Goal: Task Accomplishment & Management: Use online tool/utility

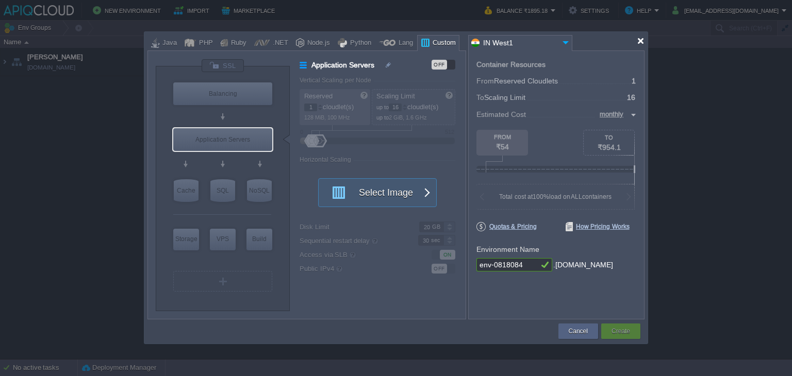
click at [641, 43] on div at bounding box center [640, 41] width 8 height 8
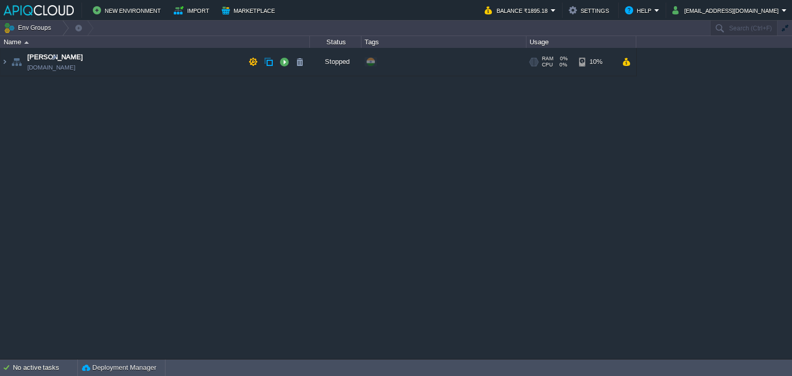
click at [156, 56] on td "Anand [DOMAIN_NAME]" at bounding box center [155, 62] width 309 height 28
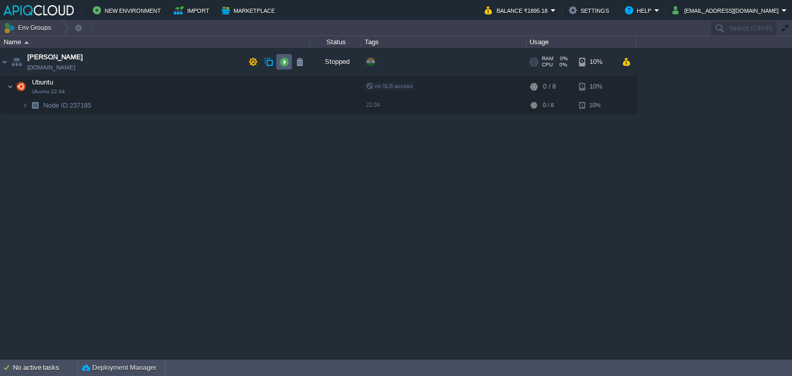
click at [284, 61] on button "button" at bounding box center [283, 61] width 9 height 9
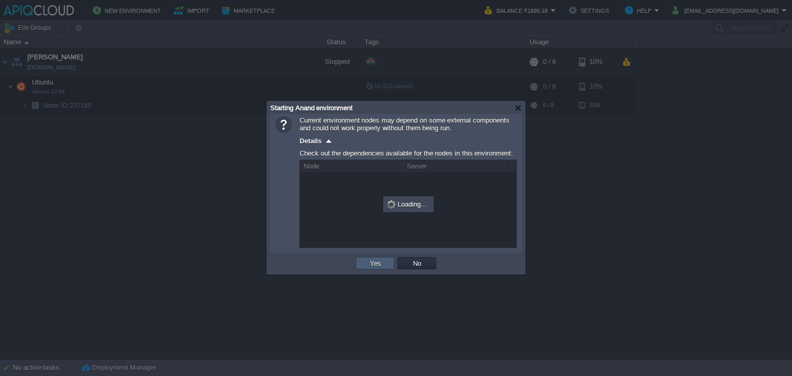
click at [377, 263] on button "Yes" at bounding box center [375, 263] width 18 height 9
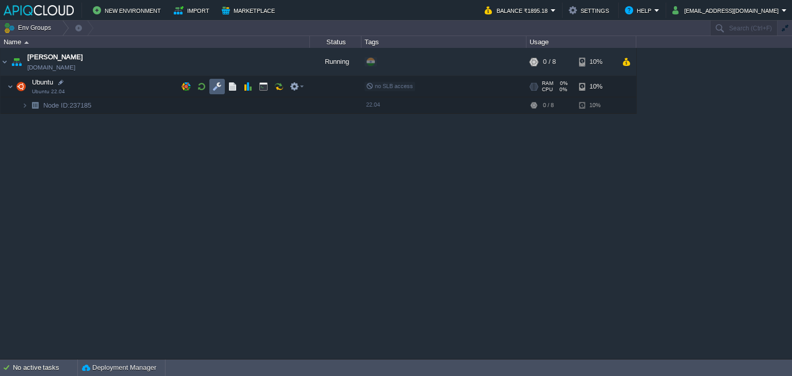
click at [214, 86] on button "button" at bounding box center [216, 86] width 9 height 9
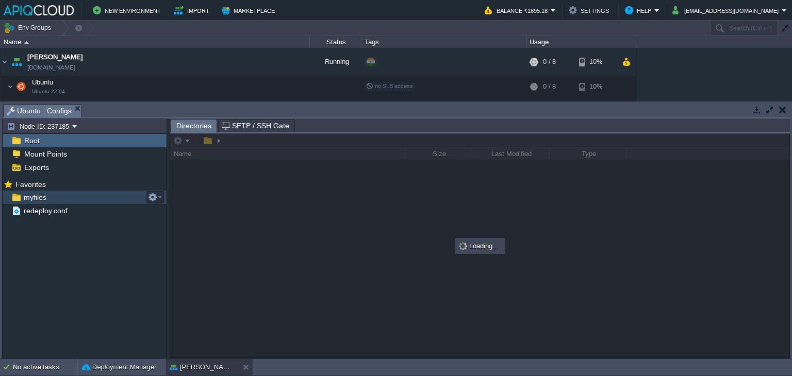
click at [35, 195] on span "myfiles" at bounding box center [35, 197] width 26 height 9
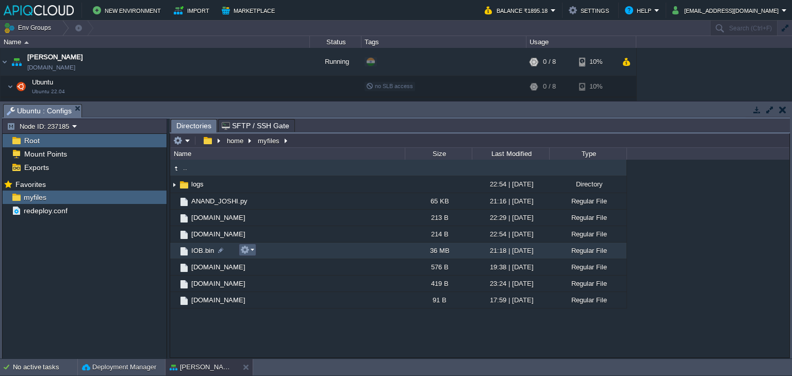
click at [253, 250] on em at bounding box center [247, 249] width 14 height 9
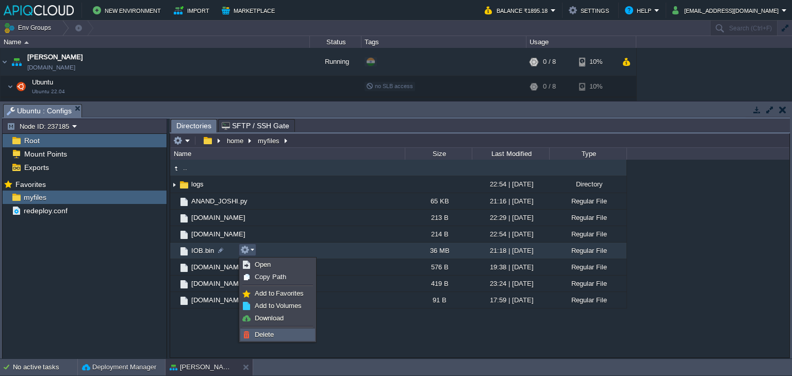
click at [270, 335] on span "Delete" at bounding box center [264, 335] width 19 height 8
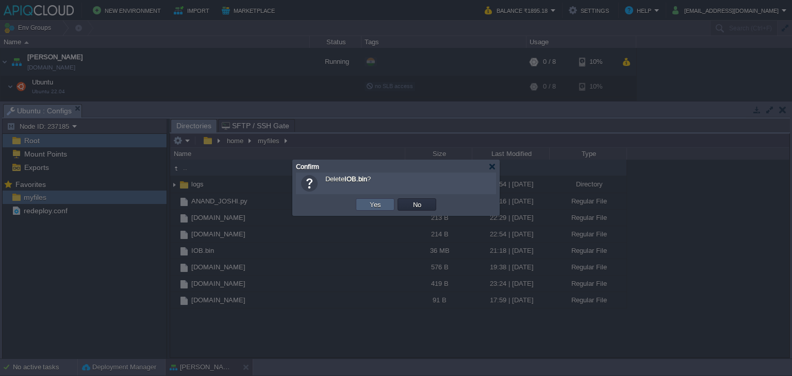
click at [380, 203] on button "Yes" at bounding box center [375, 204] width 18 height 9
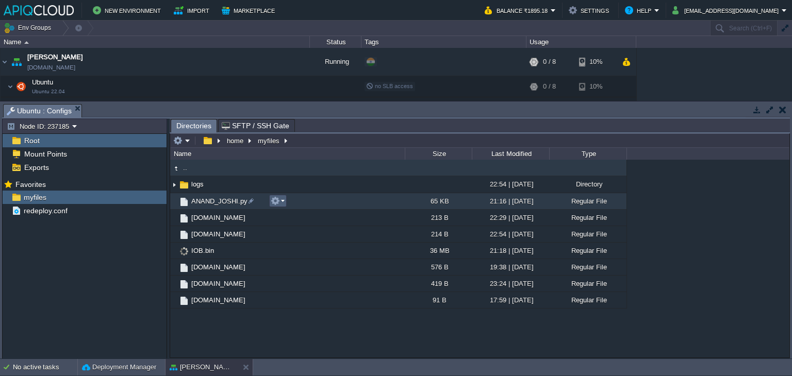
click at [278, 202] on button "button" at bounding box center [275, 200] width 9 height 9
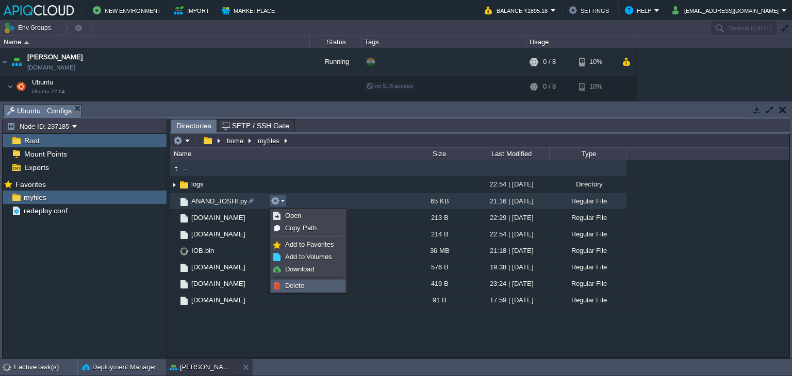
click at [297, 284] on span "Delete" at bounding box center [294, 286] width 19 height 8
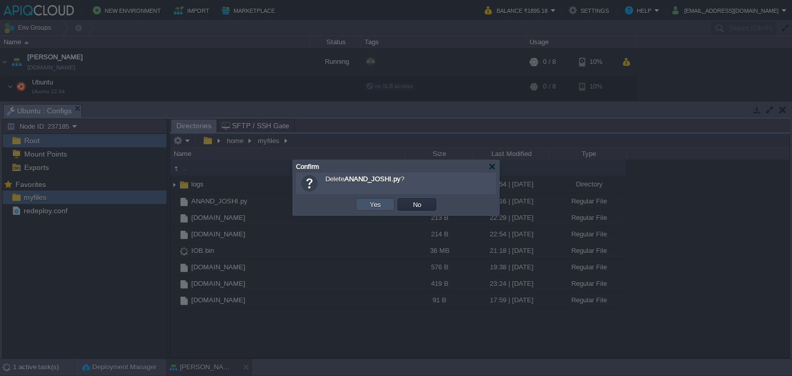
click at [374, 204] on button "Yes" at bounding box center [375, 204] width 18 height 9
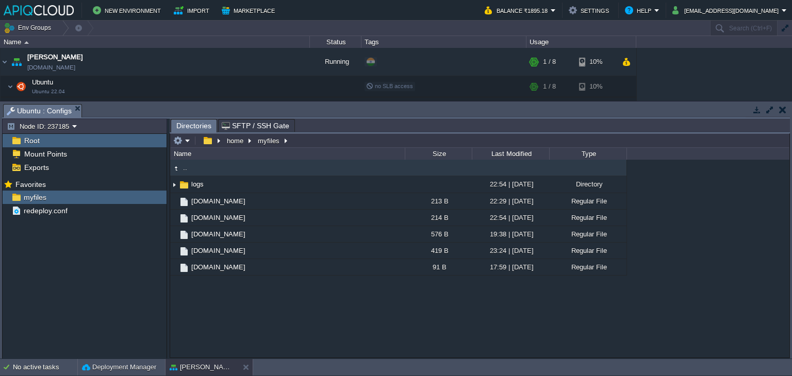
drag, startPoint x: 75, startPoint y: 107, endPoint x: 96, endPoint y: 107, distance: 21.1
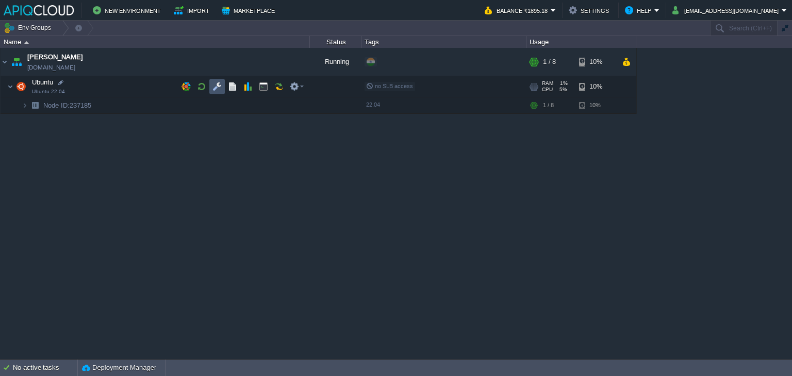
click at [217, 86] on button "button" at bounding box center [216, 86] width 9 height 9
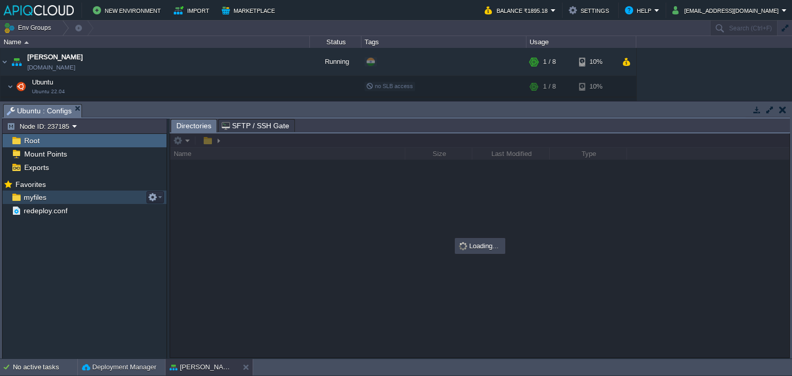
click at [36, 197] on span "myfiles" at bounding box center [35, 197] width 26 height 9
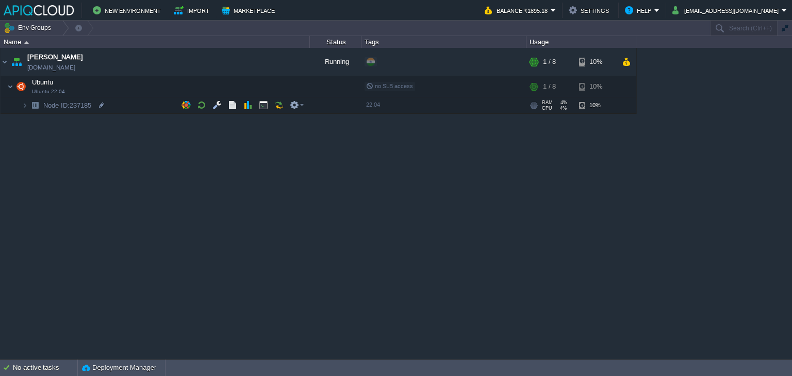
drag, startPoint x: 74, startPoint y: 106, endPoint x: 83, endPoint y: 106, distance: 9.3
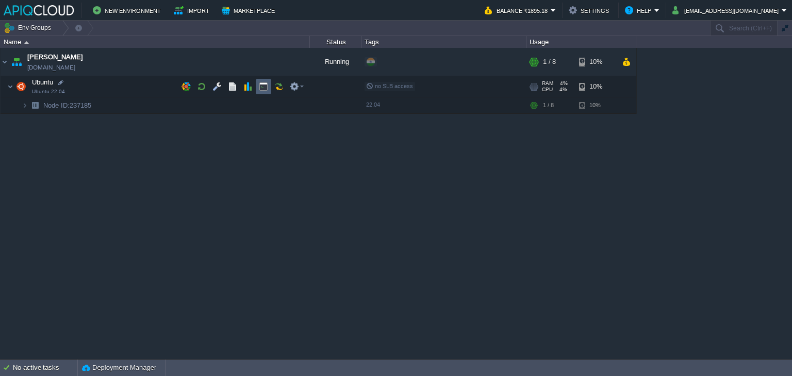
click at [263, 83] on button "button" at bounding box center [263, 86] width 9 height 9
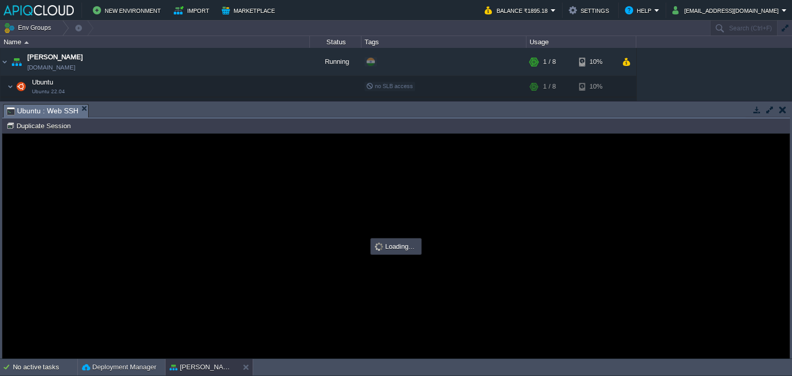
type input "#000000"
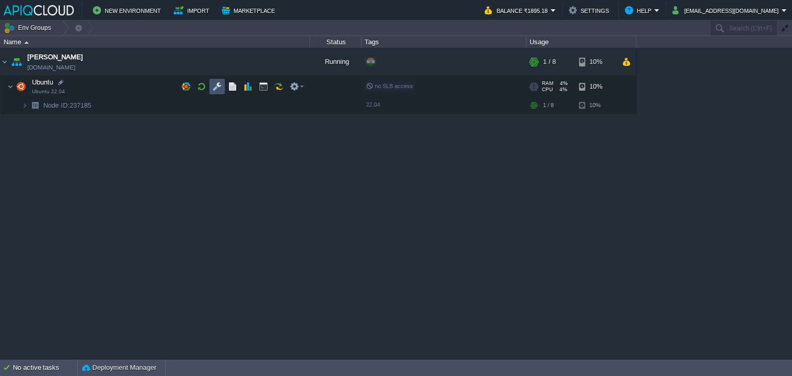
click at [218, 82] on button "button" at bounding box center [216, 86] width 9 height 9
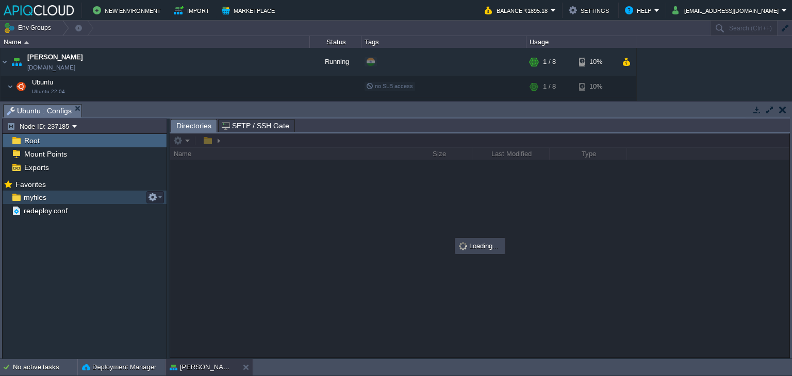
click at [31, 195] on span "myfiles" at bounding box center [35, 197] width 26 height 9
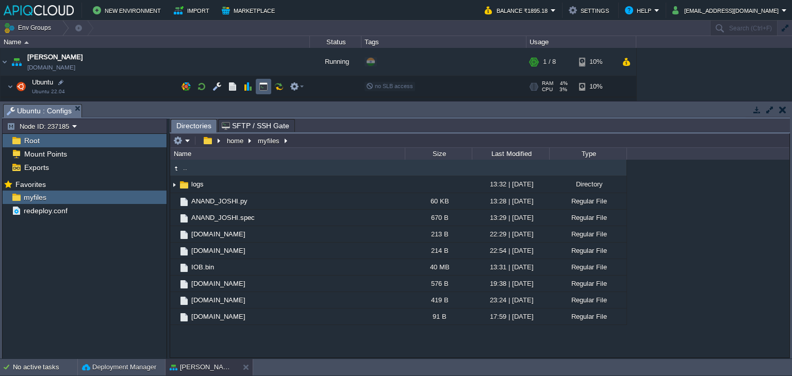
click at [262, 87] on button "button" at bounding box center [263, 86] width 9 height 9
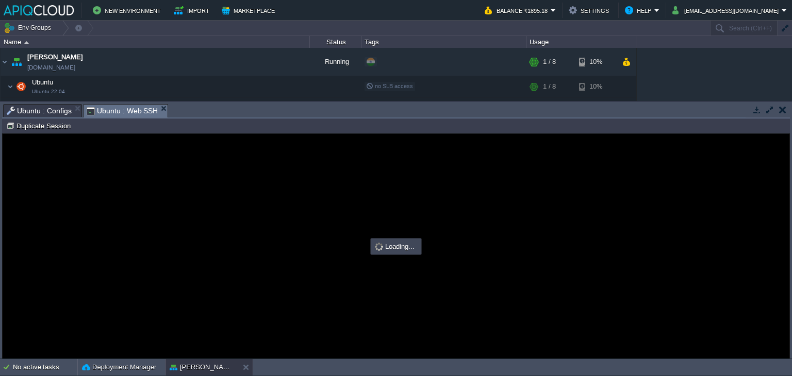
click at [50, 115] on span "Ubuntu : Configs" at bounding box center [39, 111] width 65 height 12
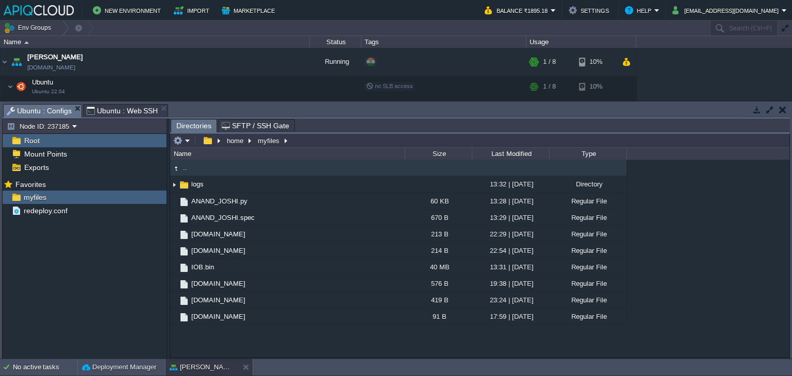
type input "#000000"
click at [127, 109] on span "Ubuntu : Web SSH" at bounding box center [123, 111] width 72 height 12
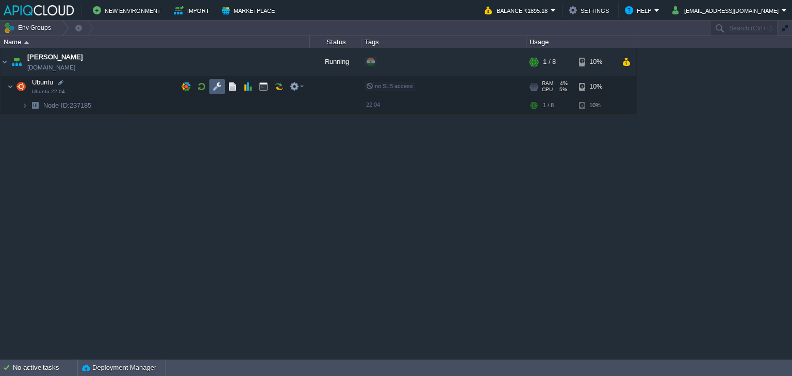
click at [213, 87] on button "button" at bounding box center [216, 86] width 9 height 9
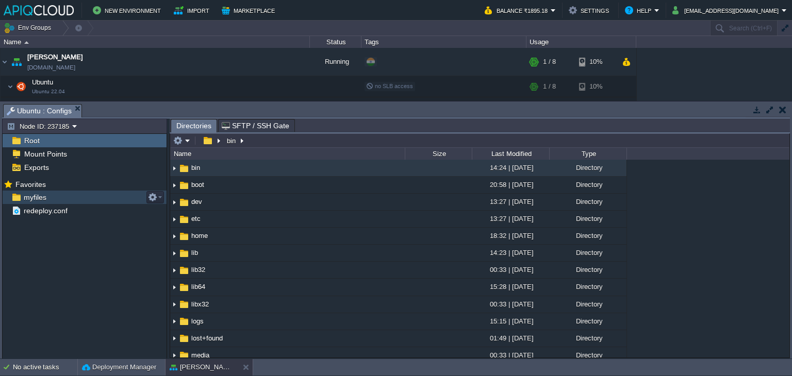
click at [29, 197] on span "myfiles" at bounding box center [35, 197] width 26 height 9
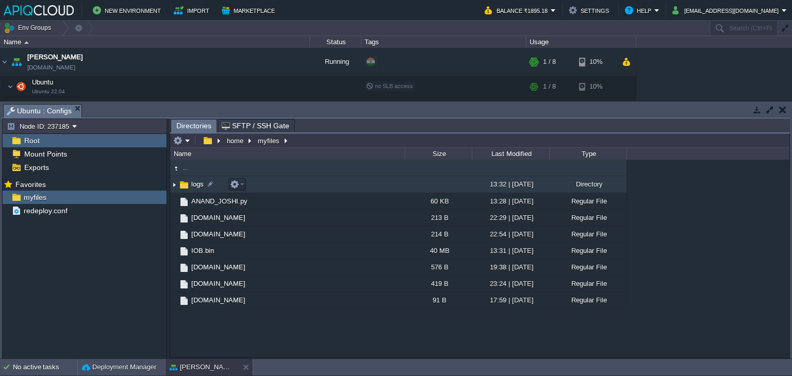
click at [174, 187] on img at bounding box center [174, 185] width 8 height 16
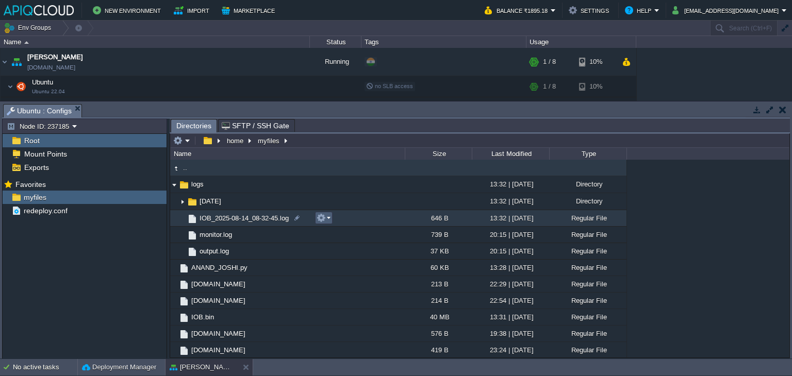
click at [329, 219] on em at bounding box center [323, 217] width 14 height 9
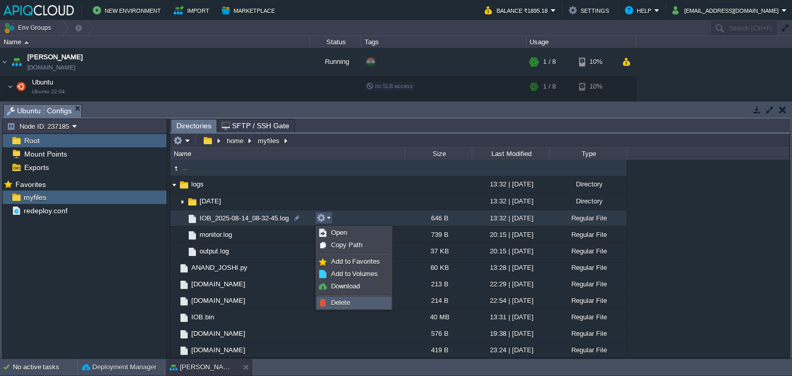
click at [351, 304] on link "Delete" at bounding box center [354, 302] width 74 height 11
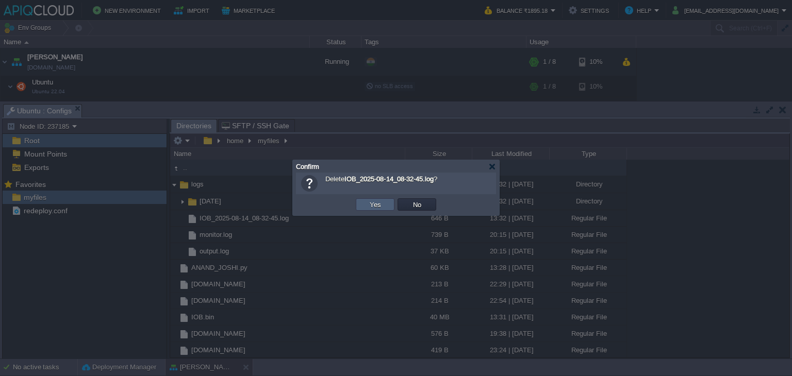
click at [373, 205] on button "Yes" at bounding box center [375, 204] width 18 height 9
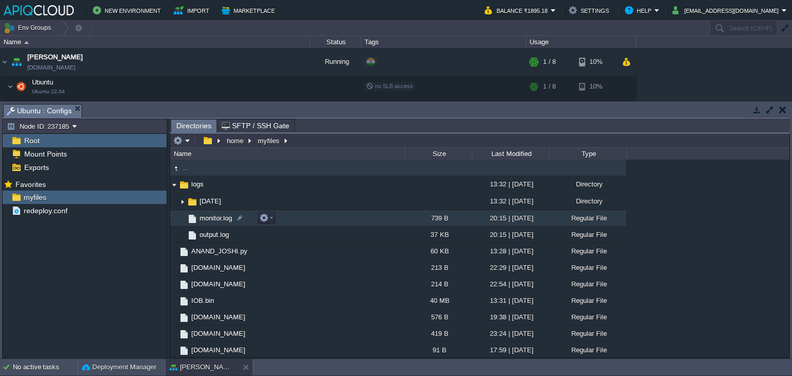
click at [219, 220] on span "monitor.log" at bounding box center [216, 218] width 36 height 9
click at [208, 217] on span "monitor.log" at bounding box center [216, 218] width 36 height 9
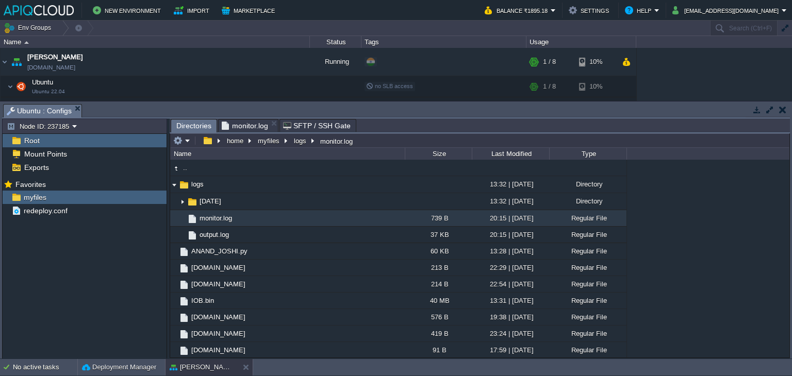
drag, startPoint x: 192, startPoint y: 125, endPoint x: 197, endPoint y: 205, distance: 80.1
click at [192, 125] on span "Directories" at bounding box center [193, 126] width 35 height 13
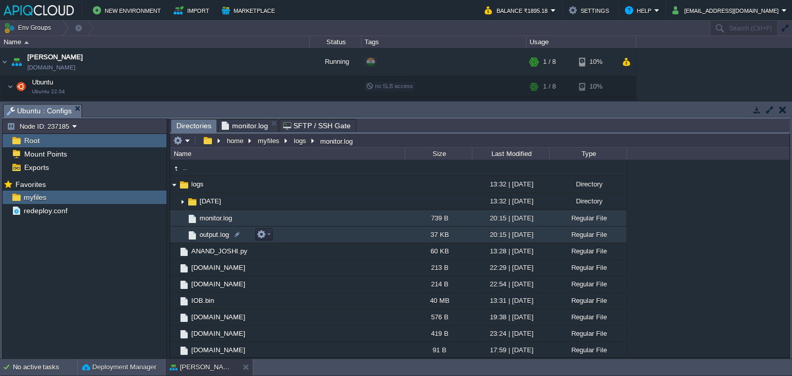
click at [211, 236] on span "output.log" at bounding box center [214, 234] width 32 height 9
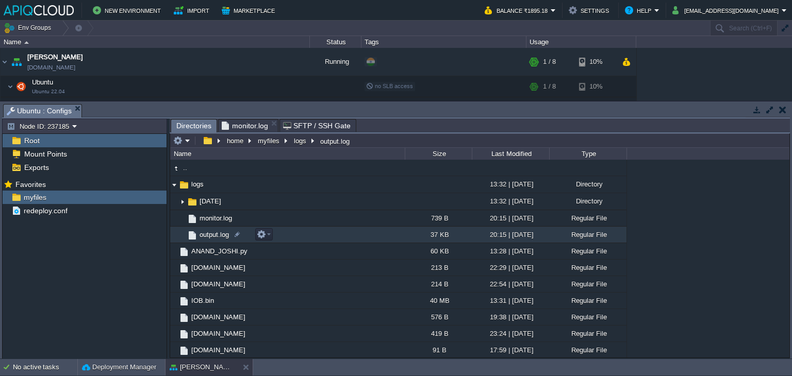
click at [211, 235] on span "output.log" at bounding box center [214, 234] width 32 height 9
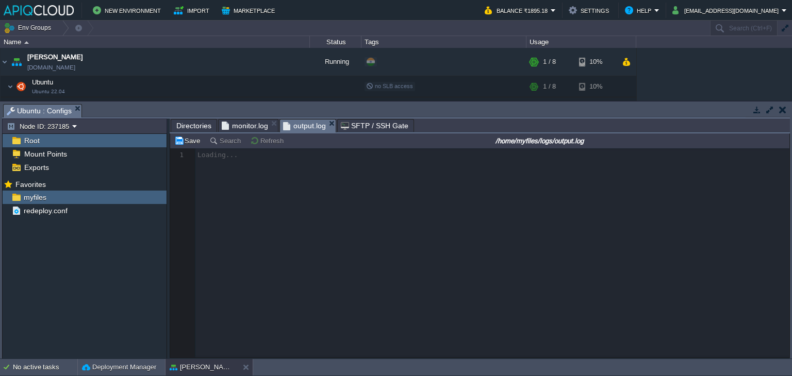
click at [234, 125] on span "monitor.log" at bounding box center [245, 126] width 46 height 12
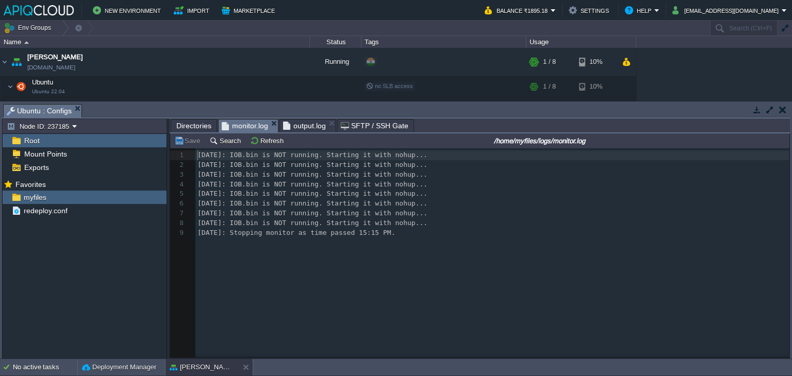
scroll to position [3, 0]
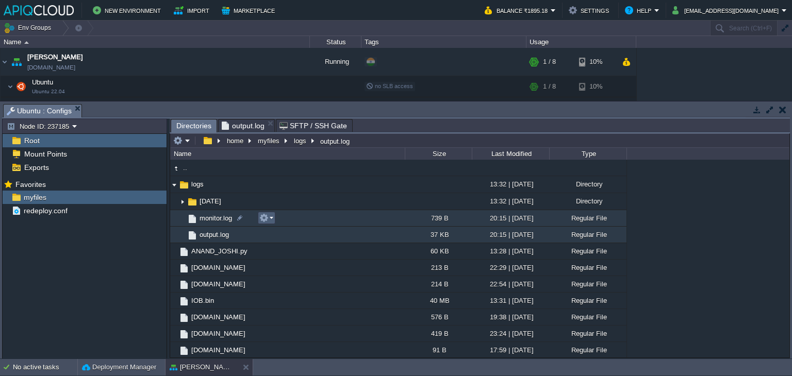
click at [271, 218] on em at bounding box center [266, 217] width 14 height 9
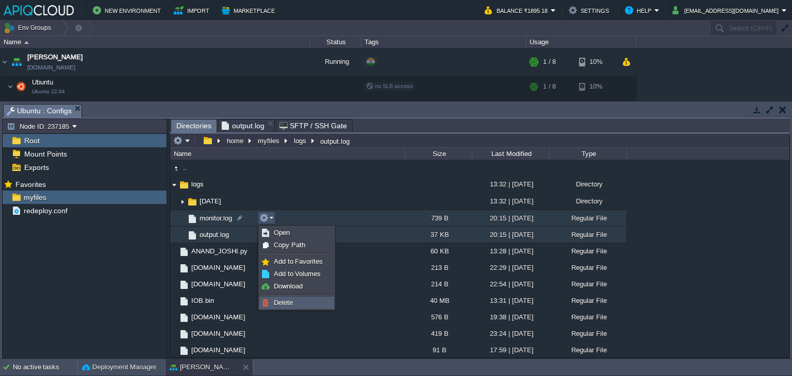
click at [288, 297] on link "Delete" at bounding box center [297, 302] width 74 height 11
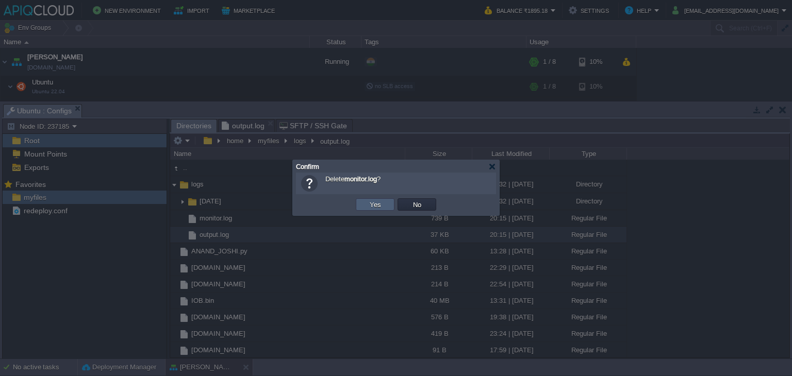
click at [366, 205] on button "Yes" at bounding box center [375, 204] width 18 height 9
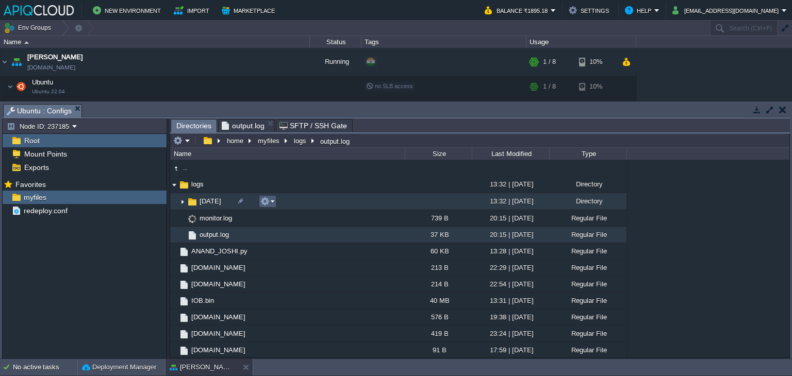
click at [273, 202] on em at bounding box center [267, 201] width 14 height 9
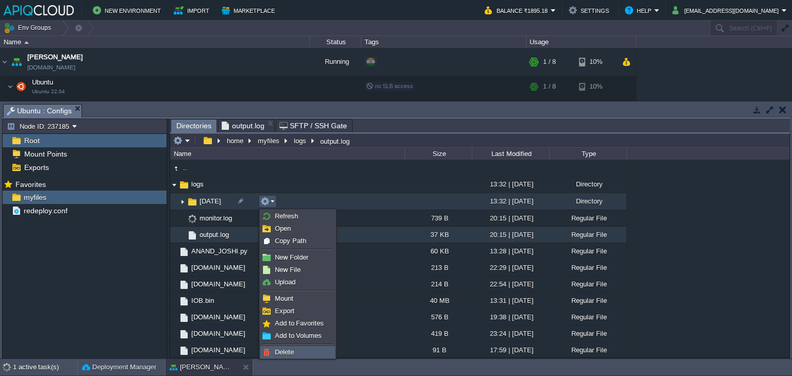
click at [284, 353] on span "Delete" at bounding box center [284, 352] width 19 height 8
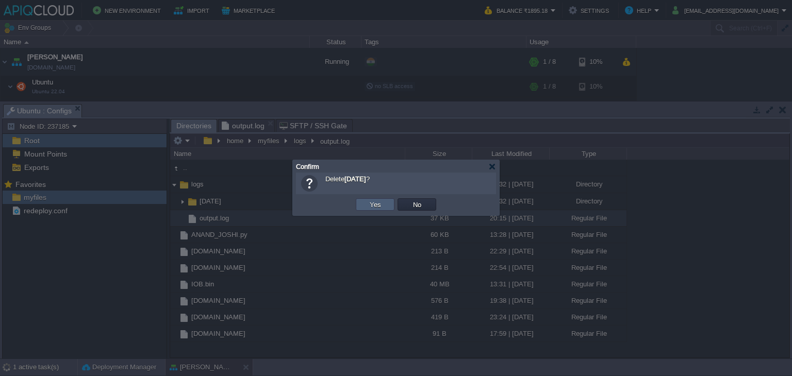
click at [370, 205] on button "Yes" at bounding box center [375, 204] width 18 height 9
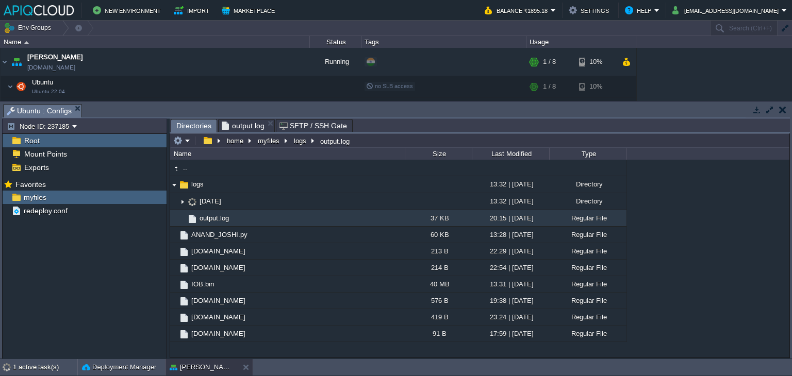
click at [249, 126] on span "output.log" at bounding box center [243, 126] width 43 height 12
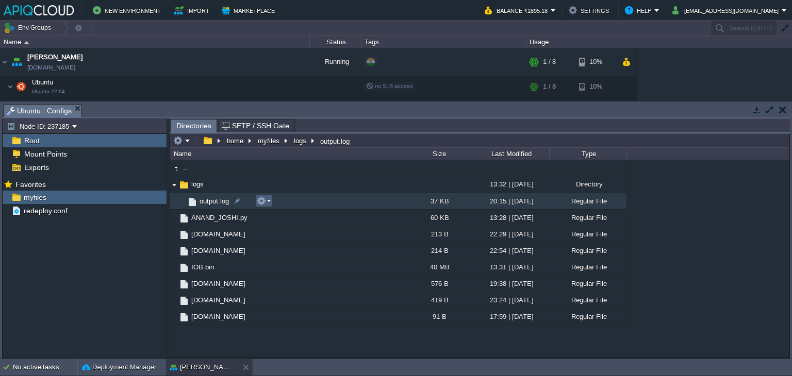
click at [268, 198] on em at bounding box center [264, 200] width 14 height 9
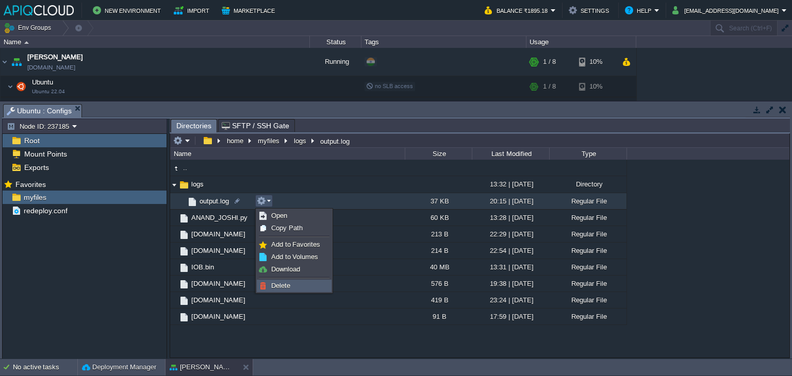
click at [279, 286] on span "Delete" at bounding box center [280, 286] width 19 height 8
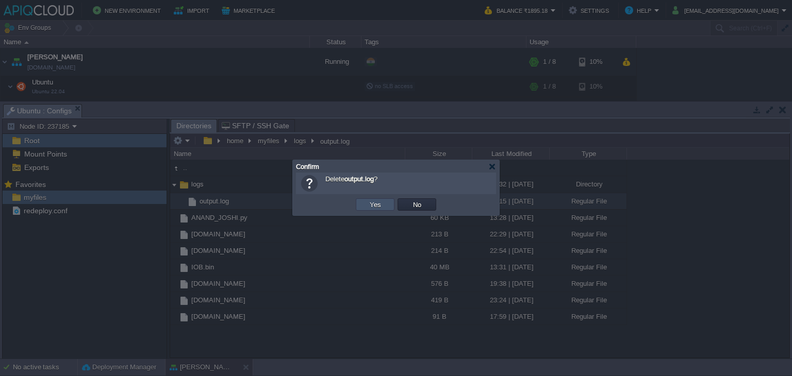
click at [375, 203] on button "Yes" at bounding box center [375, 204] width 18 height 9
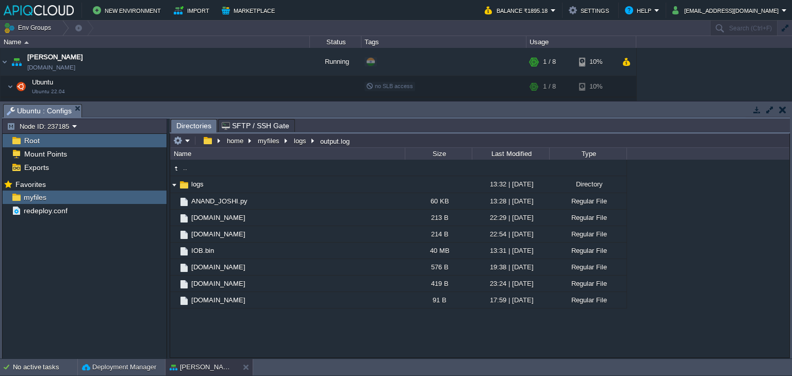
click at [781, 110] on button "button" at bounding box center [782, 109] width 7 height 9
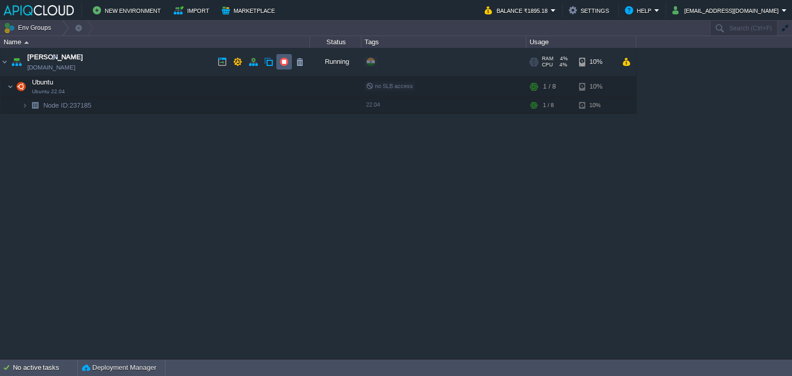
click at [283, 62] on button "button" at bounding box center [283, 61] width 9 height 9
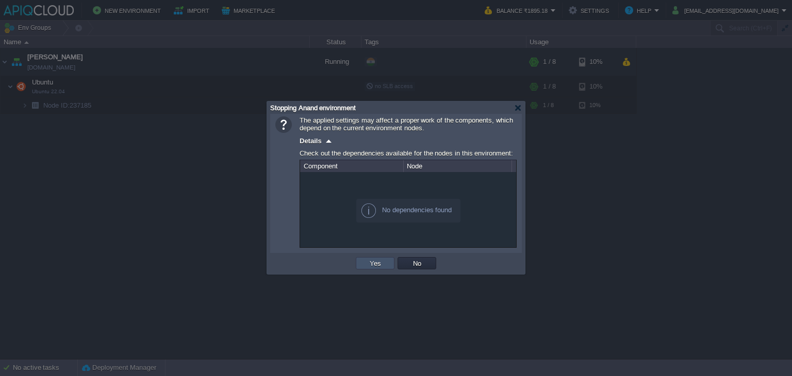
click at [371, 263] on button "Yes" at bounding box center [375, 263] width 18 height 9
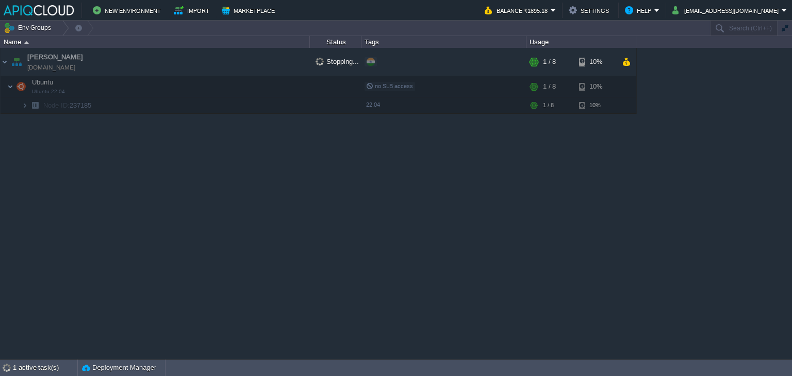
click at [493, 198] on div "Anand [DOMAIN_NAME] Stopping... + Add to Env Group RAM 4% CPU 4% 1 / 8 10% Ubun…" at bounding box center [396, 203] width 792 height 311
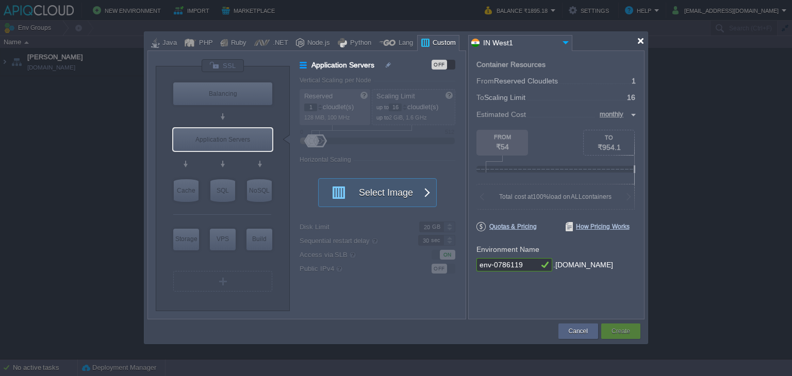
click at [637, 40] on div at bounding box center [640, 41] width 8 height 8
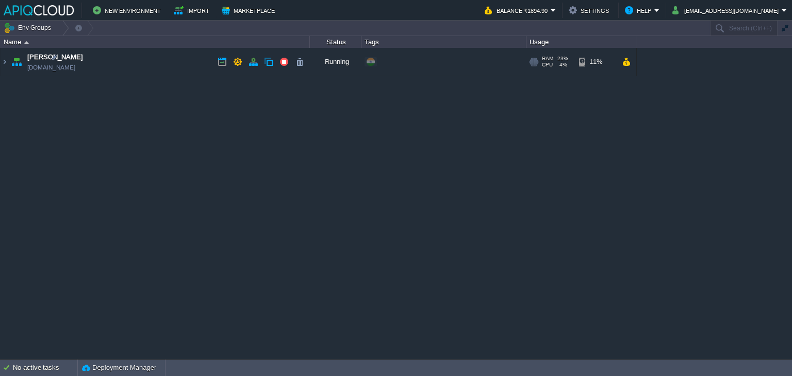
click at [173, 66] on td "Anand [DOMAIN_NAME]" at bounding box center [155, 62] width 309 height 28
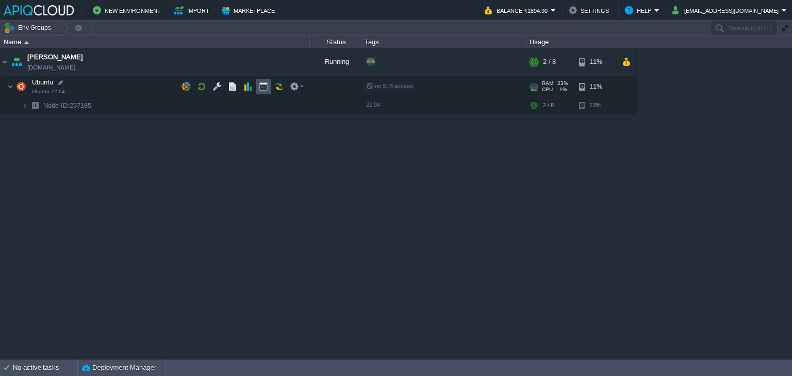
click at [264, 88] on button "button" at bounding box center [263, 86] width 9 height 9
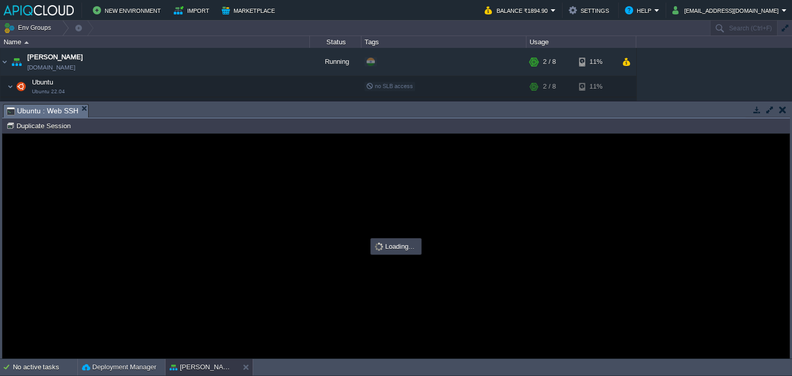
type input "#000000"
